Goal: Transaction & Acquisition: Obtain resource

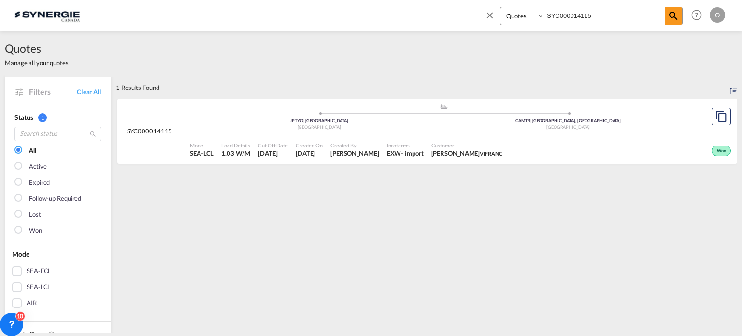
select select "Quotes"
drag, startPoint x: 600, startPoint y: 14, endPoint x: 433, endPoint y: 6, distance: 167.7
click at [433, 6] on div "Bookings Quotes Enquiries SYC000014115 Help Resources Product Release O My Prof…" at bounding box center [370, 15] width 713 height 30
paste input "371"
type input "SYC000014371"
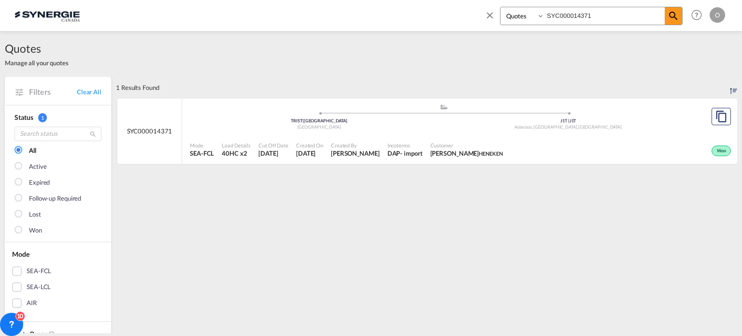
click at [400, 137] on div "Mode SEA-FCL Load Details 40HC x2 Cut Off Date [DATE] Created On [DATE] Created…" at bounding box center [459, 149] width 555 height 29
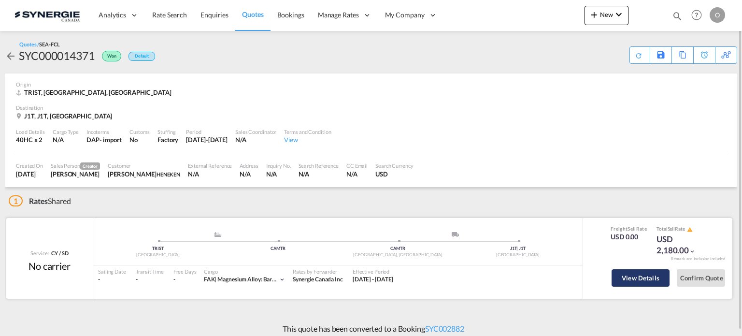
click at [633, 282] on button "View Details" at bounding box center [640, 277] width 58 height 17
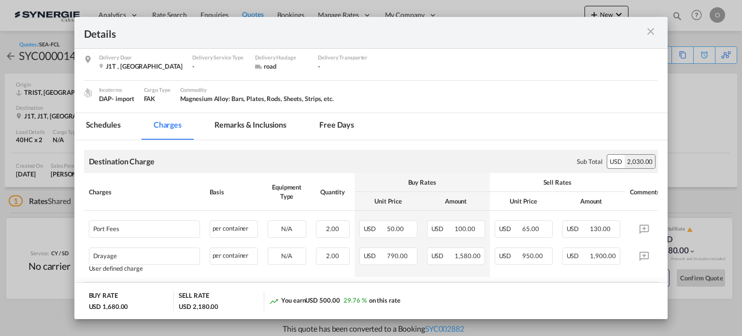
scroll to position [92, 0]
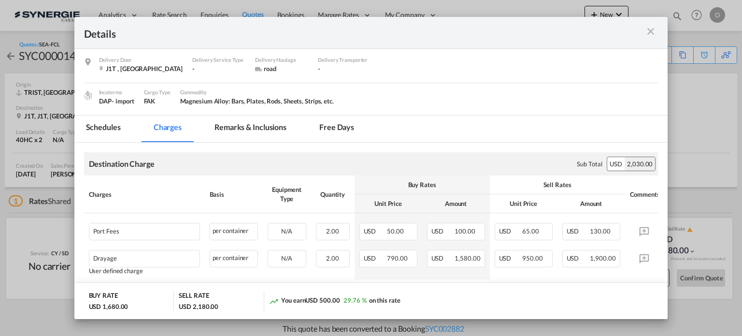
click at [651, 35] on md-icon "icon-close m-3 fg-AAA8AD cursor" at bounding box center [651, 32] width 12 height 12
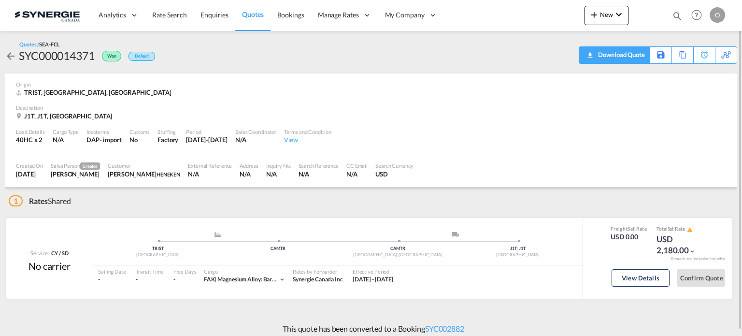
click at [637, 61] on div "Download Quote" at bounding box center [619, 54] width 49 height 15
